Goal: Task Accomplishment & Management: Manage account settings

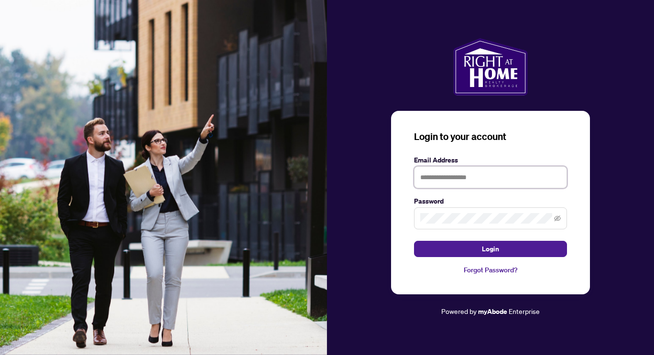
click at [452, 179] on input "text" at bounding box center [490, 177] width 153 height 22
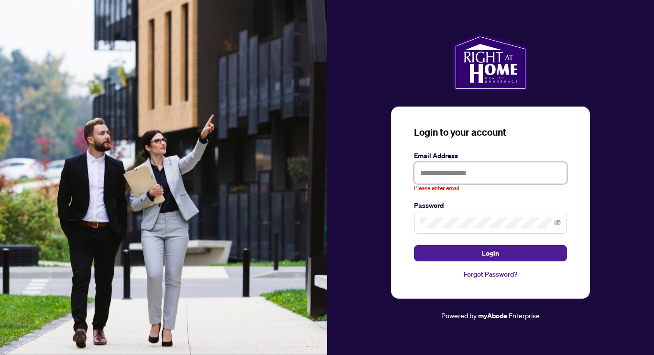
type input "**********"
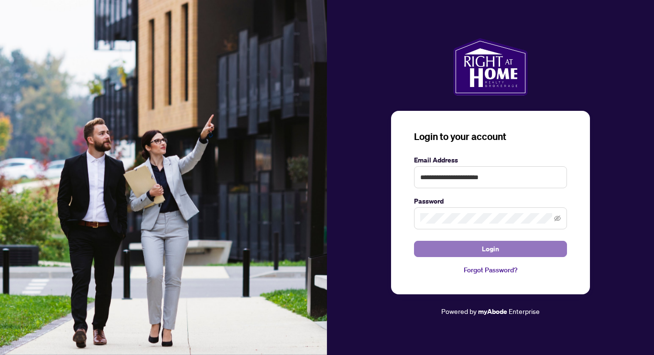
click at [445, 248] on button "Login" at bounding box center [490, 249] width 153 height 16
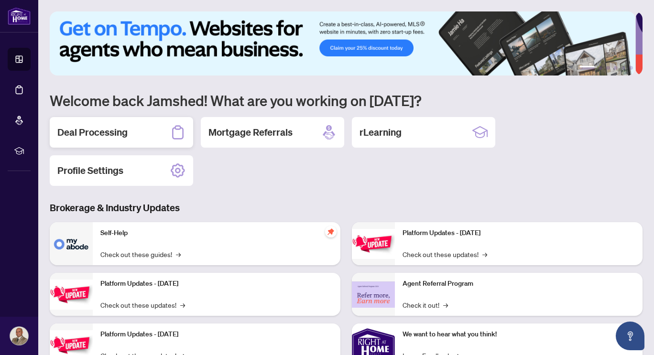
click at [109, 134] on h2 "Deal Processing" at bounding box center [92, 132] width 70 height 13
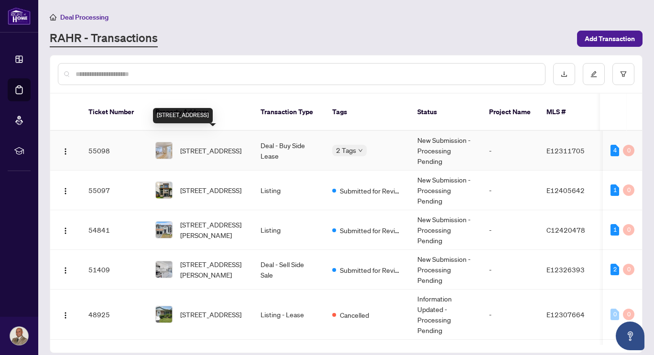
click at [212, 145] on span "[STREET_ADDRESS]" at bounding box center [210, 150] width 61 height 11
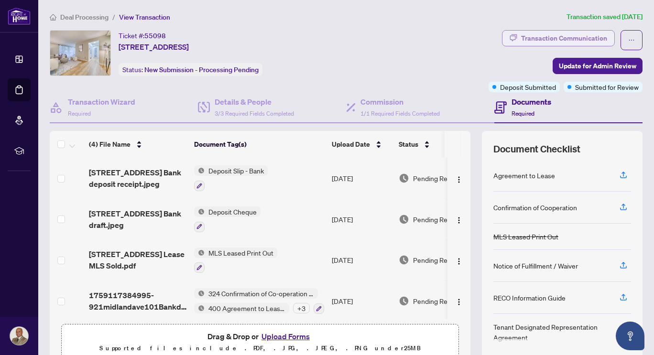
click at [521, 37] on div "Transaction Communication" at bounding box center [564, 38] width 86 height 15
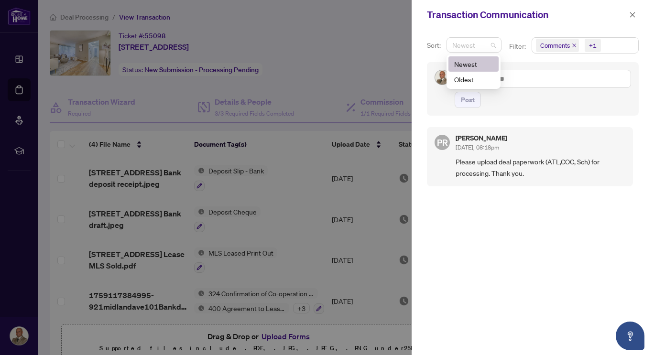
click at [491, 49] on span "Newest" at bounding box center [474, 45] width 44 height 14
click at [369, 42] on div at bounding box center [327, 177] width 654 height 355
click at [632, 16] on icon "close" at bounding box center [632, 14] width 5 height 5
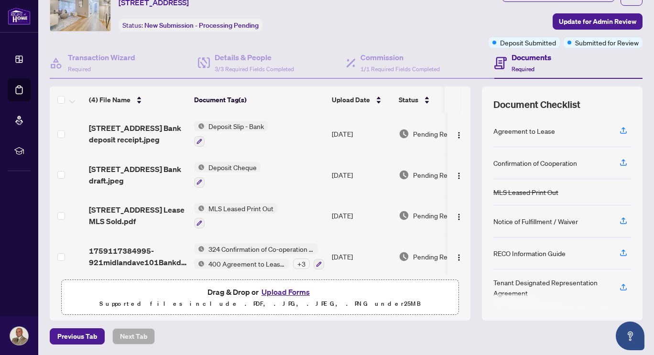
click at [459, 270] on td at bounding box center [458, 256] width 23 height 41
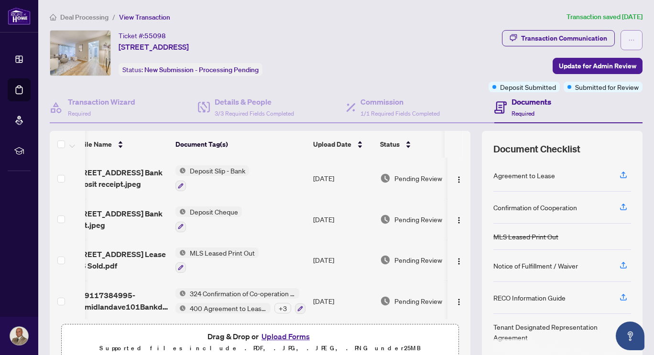
click at [628, 39] on icon "ellipsis" at bounding box center [631, 40] width 7 height 7
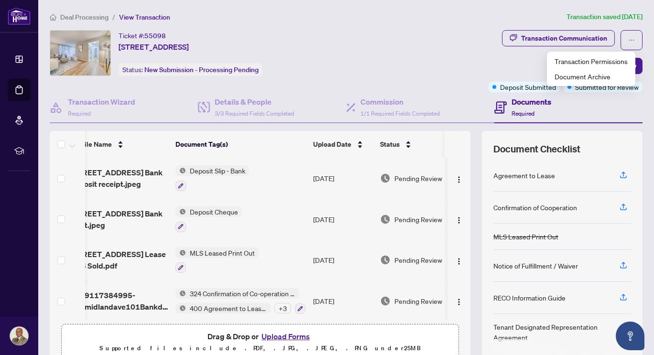
click at [426, 62] on div "Ticket #: 55098 [STREET_ADDRESS] Status: New Submission - Processing Pending" at bounding box center [267, 53] width 435 height 46
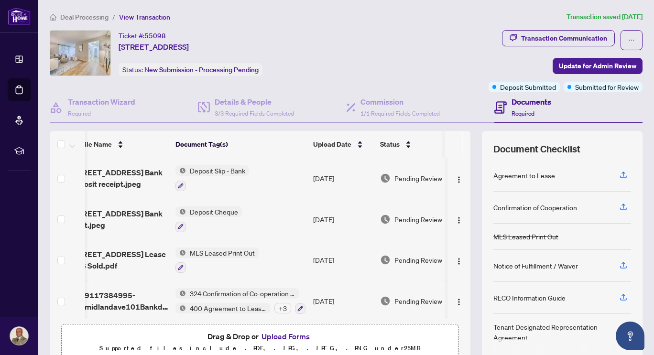
click at [513, 108] on div "Documents Required" at bounding box center [532, 107] width 40 height 22
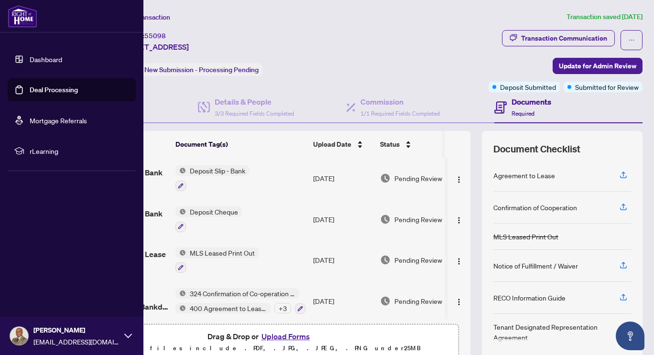
click at [48, 55] on link "Dashboard" at bounding box center [46, 59] width 33 height 9
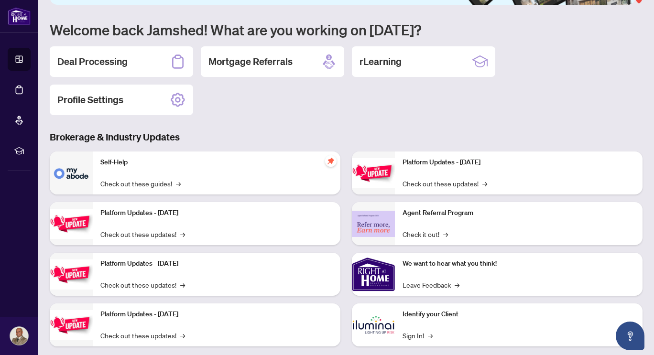
scroll to position [87, 0]
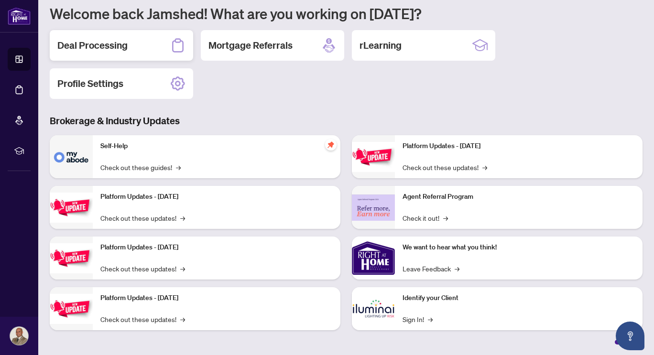
click at [109, 50] on h2 "Deal Processing" at bounding box center [92, 45] width 70 height 13
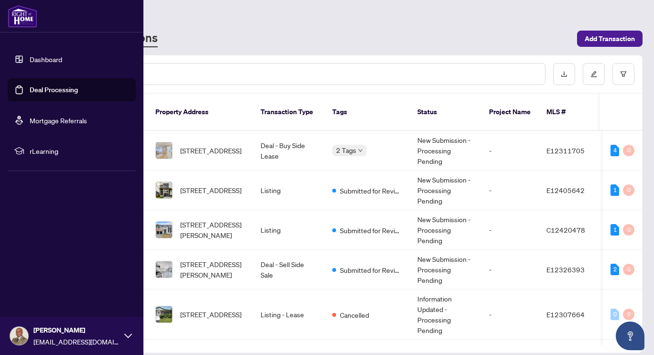
click at [48, 90] on link "Deal Processing" at bounding box center [54, 90] width 48 height 9
